Goal: Transaction & Acquisition: Purchase product/service

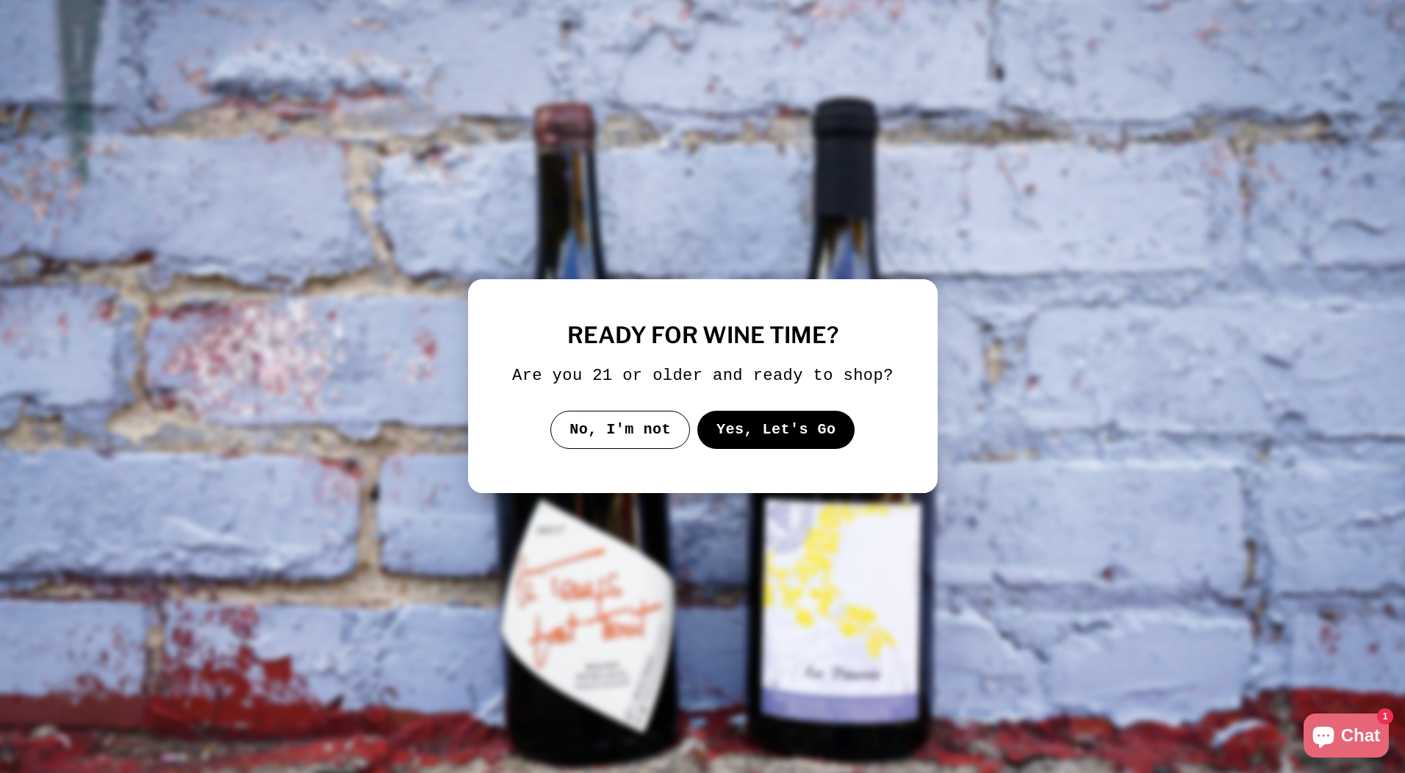
click at [757, 425] on button "Yes, Let's Go" at bounding box center [776, 430] width 158 height 38
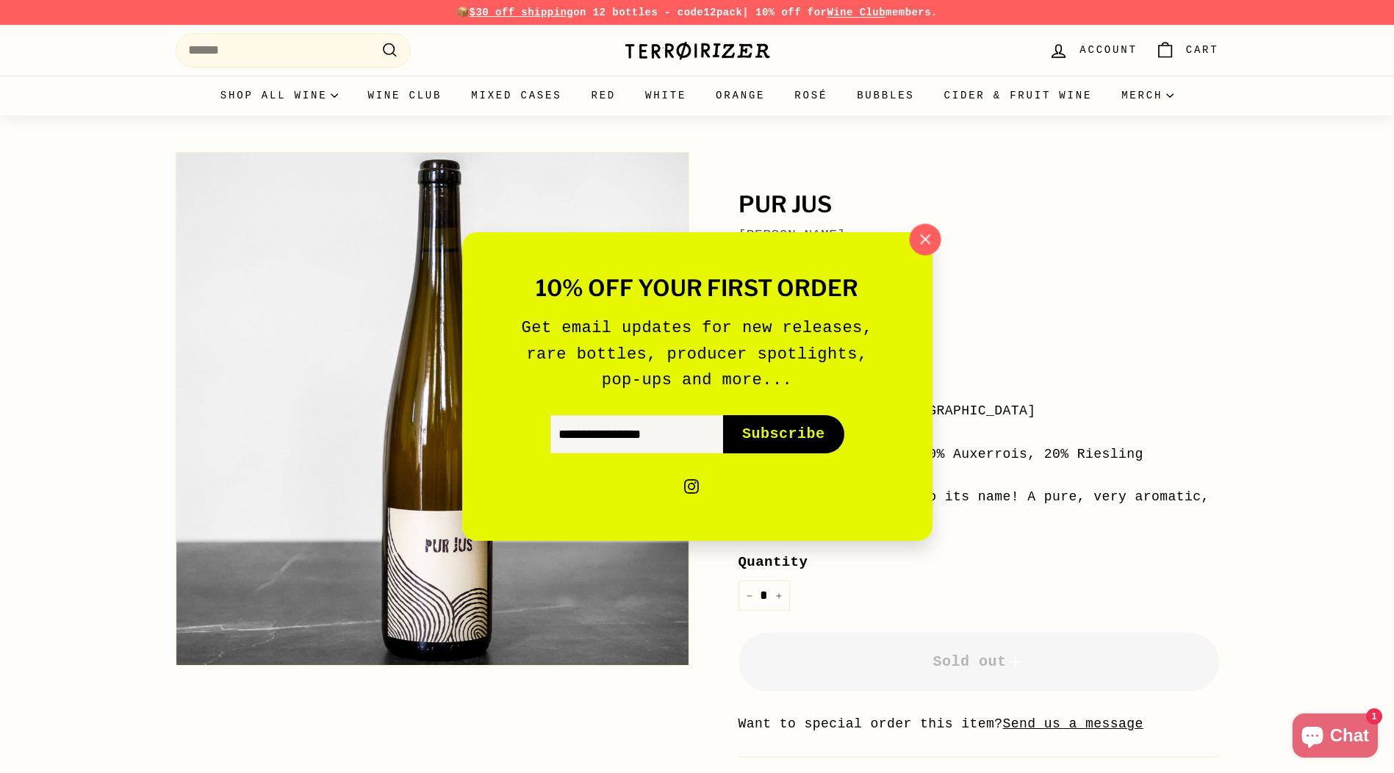
click at [923, 234] on icon "button" at bounding box center [925, 240] width 22 height 22
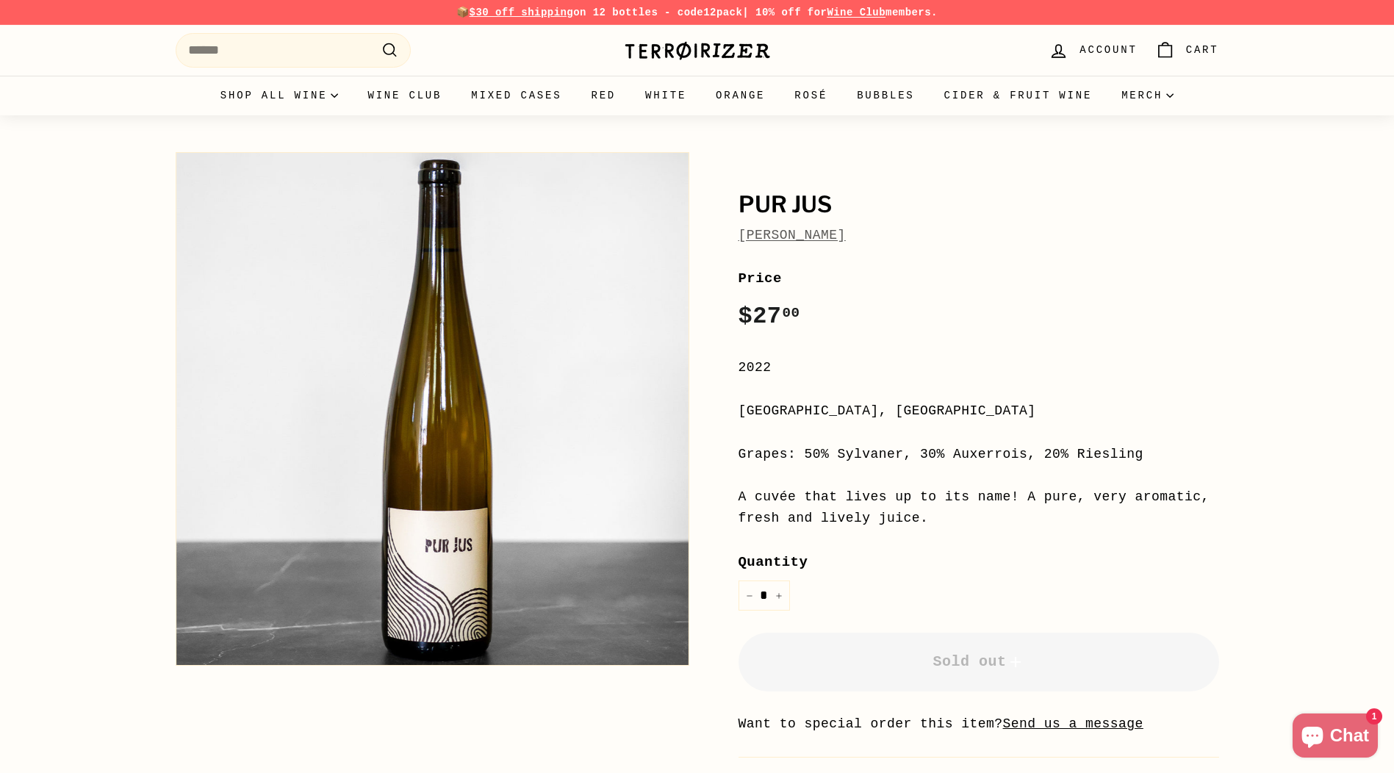
click at [817, 237] on link "[PERSON_NAME]" at bounding box center [792, 235] width 107 height 15
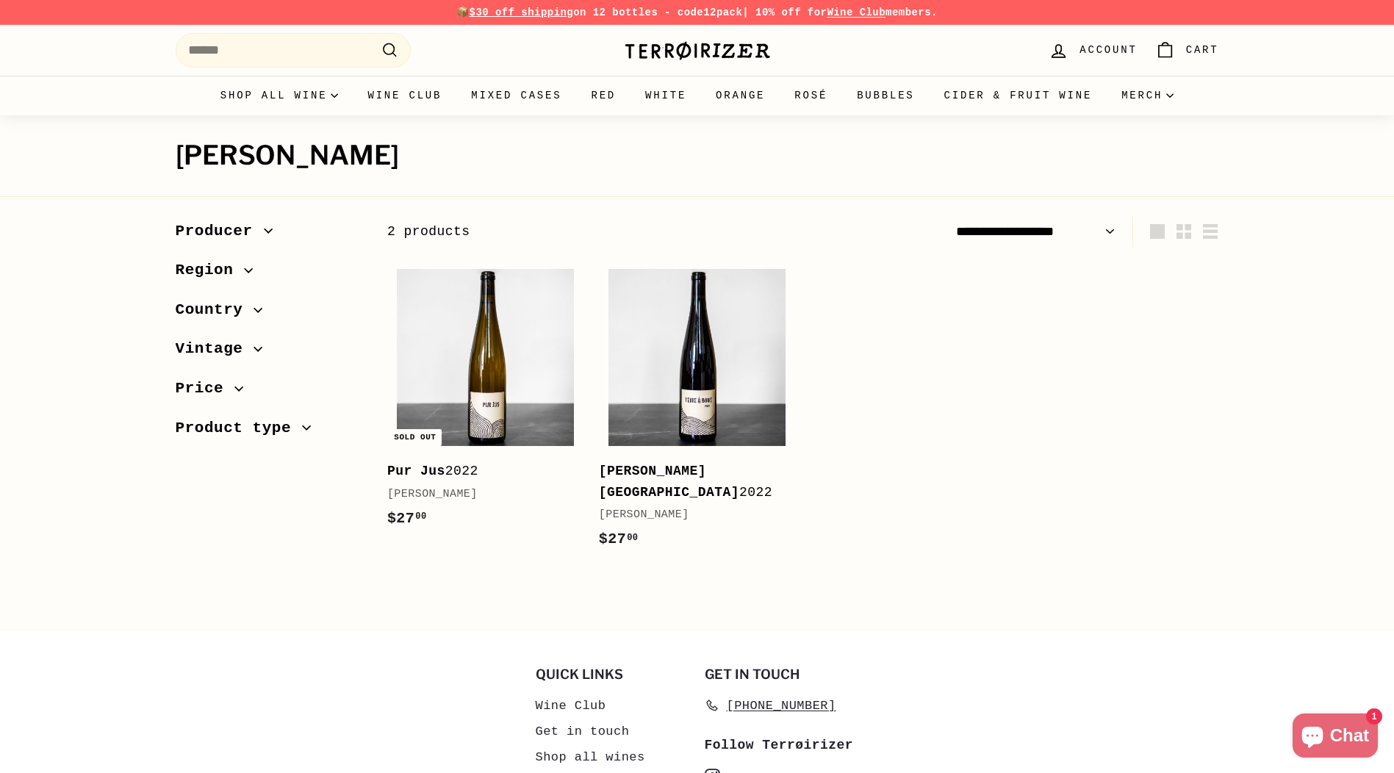
click at [432, 472] on b "Pur Jus" at bounding box center [416, 471] width 58 height 15
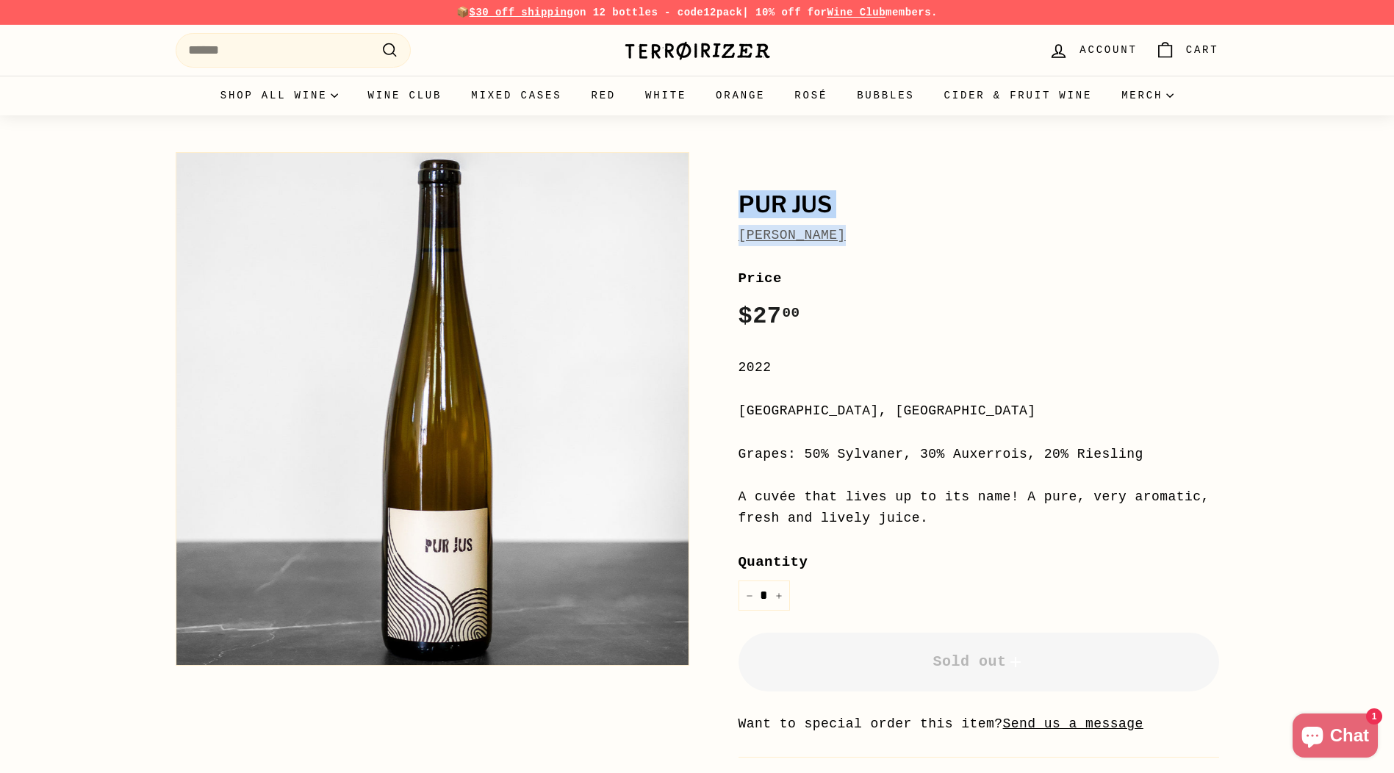
drag, startPoint x: 859, startPoint y: 237, endPoint x: 735, endPoint y: 204, distance: 127.7
click at [735, 204] on div "Pur Jus Léo Dirringer Price Regular price $27 00 $27.00 / 2022 Alsace, France G…" at bounding box center [963, 494] width 514 height 698
copy div "Pur Jus Léo Dirringer"
